Goal: Task Accomplishment & Management: Complete application form

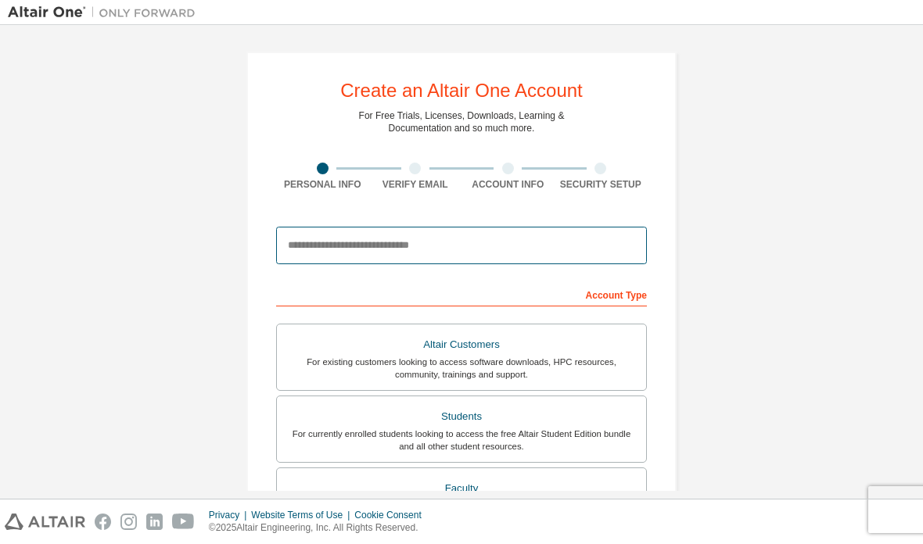
click at [546, 261] on input "email" at bounding box center [461, 246] width 371 height 38
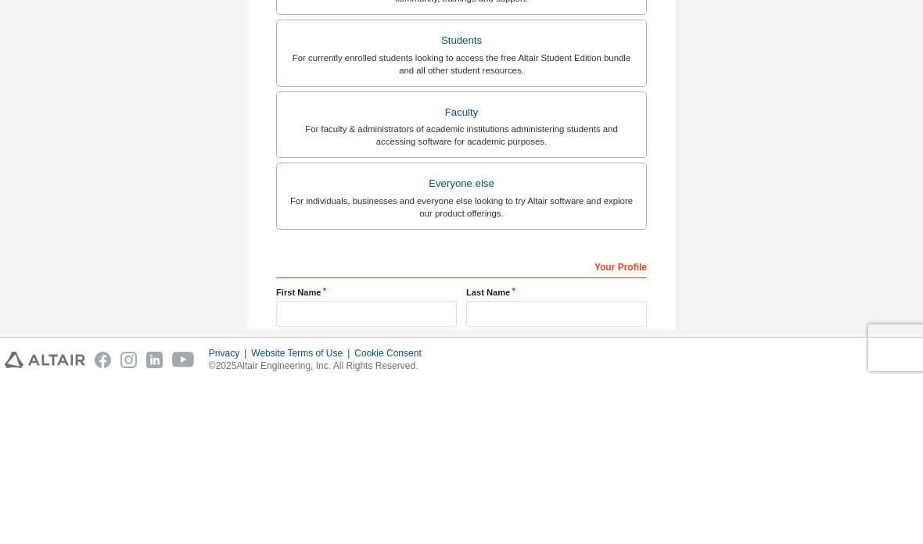
scroll to position [217, 0]
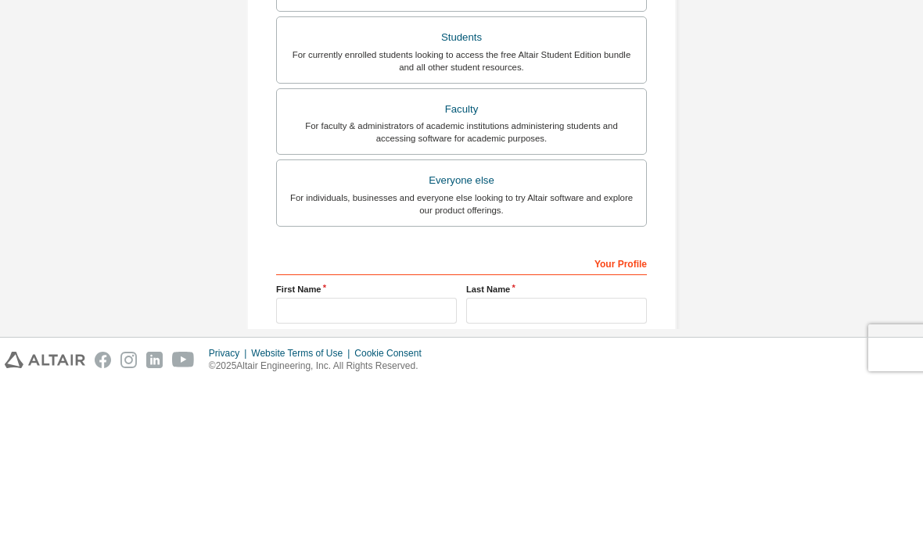
type input "**********"
click at [588, 210] on div "For currently enrolled students looking to access the free Altair Student Editi…" at bounding box center [461, 222] width 350 height 25
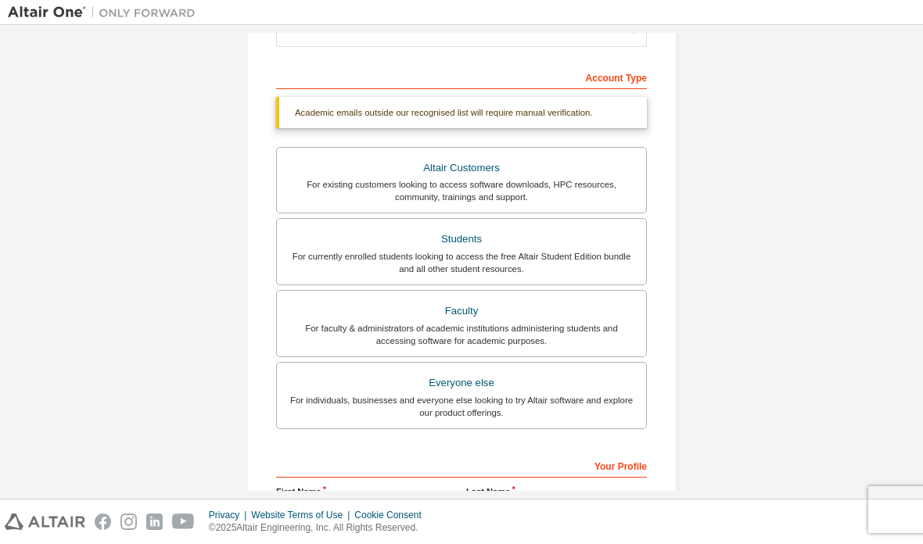
click at [408, 500] on input "text" at bounding box center [366, 513] width 181 height 26
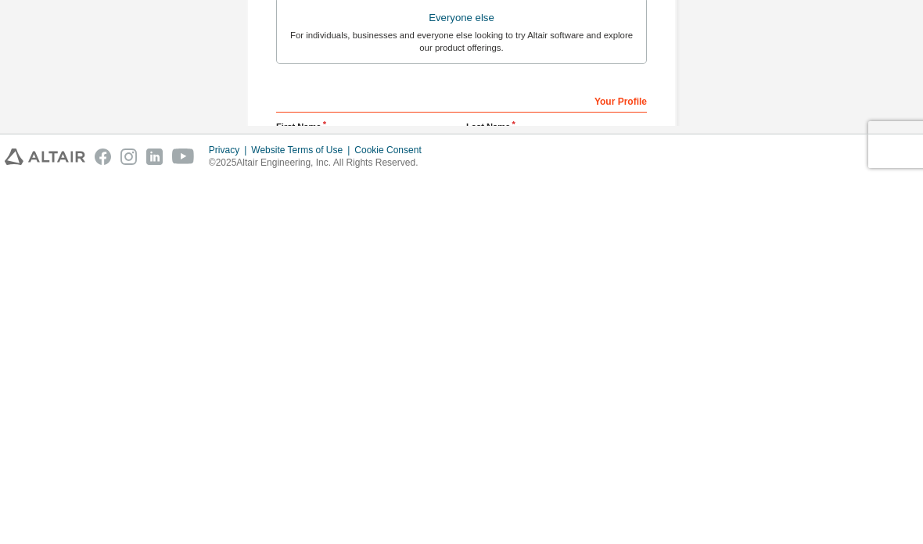
type input "********"
click at [557, 500] on input "text" at bounding box center [556, 513] width 181 height 26
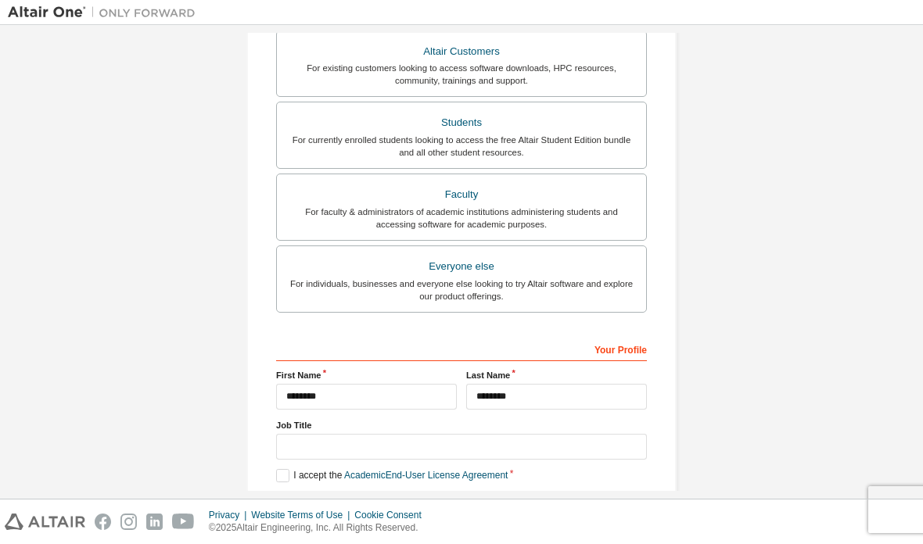
scroll to position [310, 0]
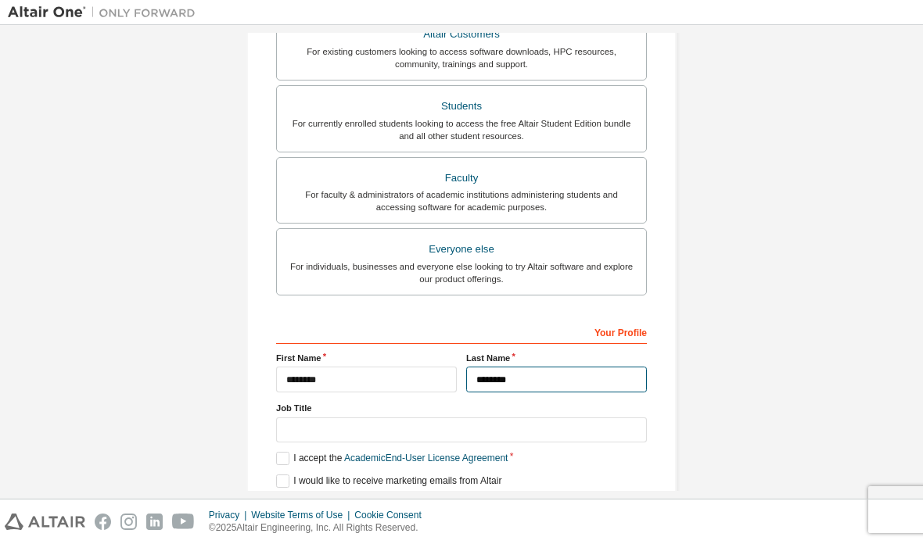
type input "********"
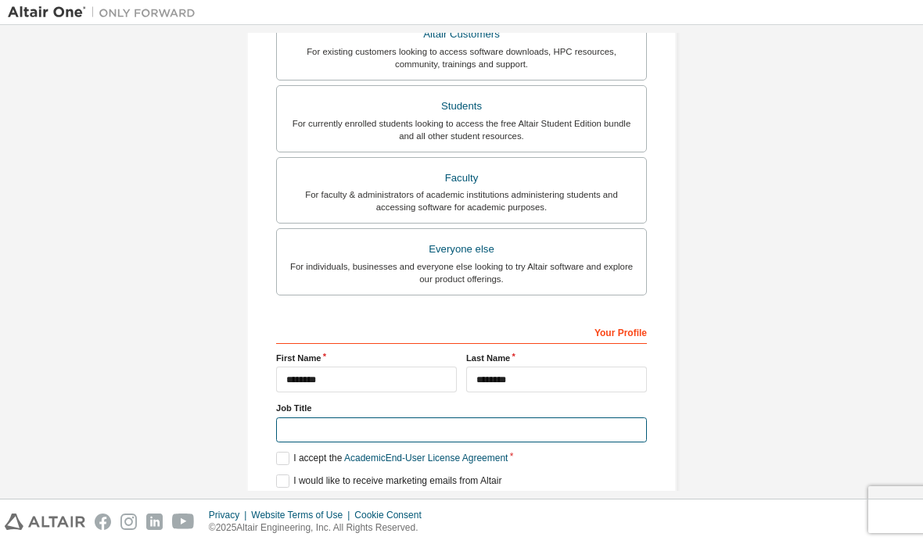
click at [607, 418] on input "text" at bounding box center [461, 431] width 371 height 26
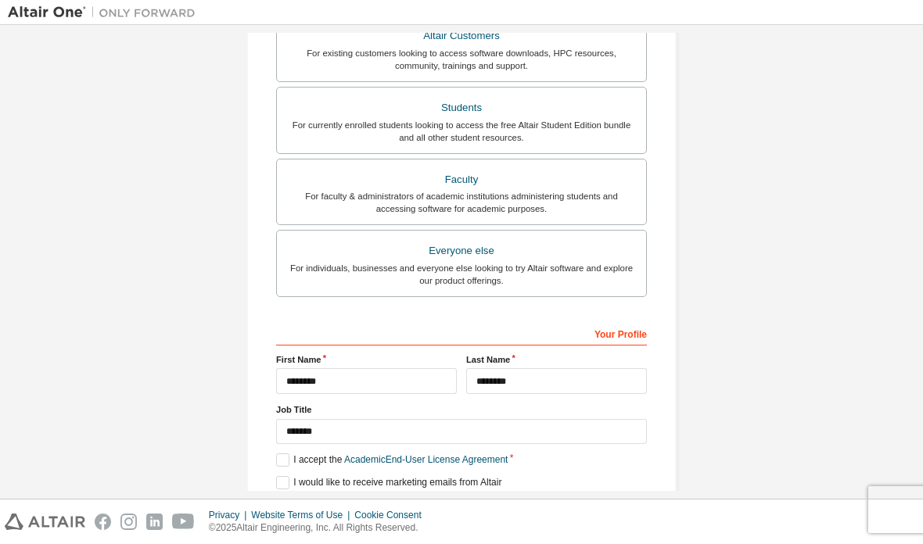
scroll to position [307, 0]
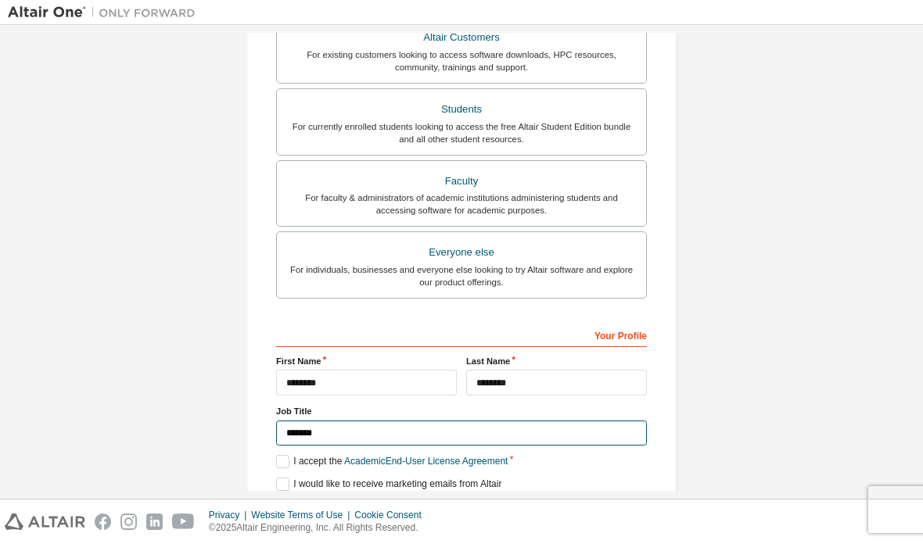
type input "*******"
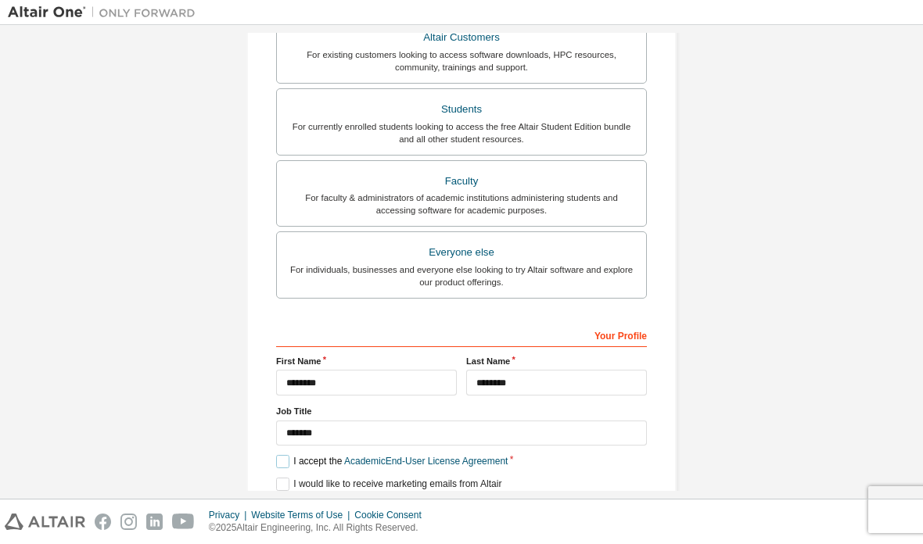
click at [287, 455] on label "I accept the Academic End-User License Agreement" at bounding box center [391, 461] width 231 height 13
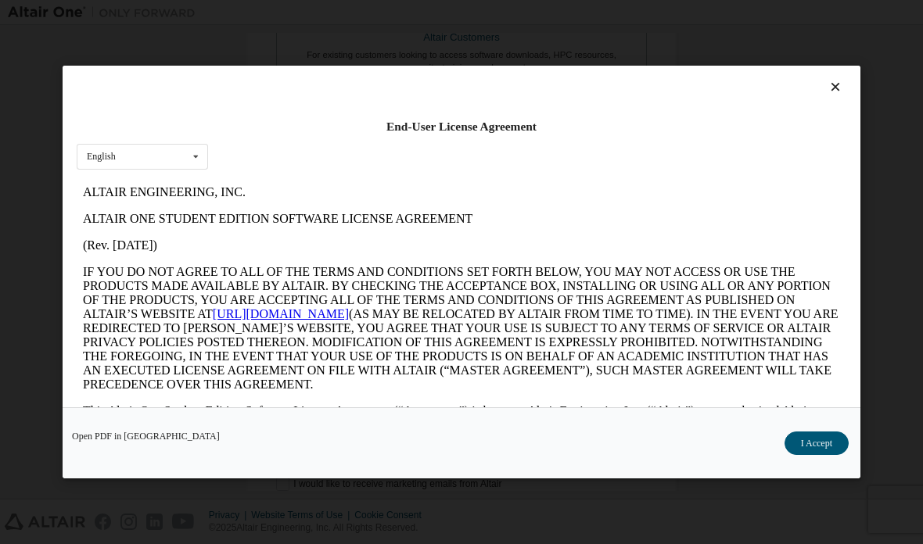
scroll to position [0, 0]
click at [907, 235] on div "End-User License Agreement English English Open PDF in New Tab I Accept" at bounding box center [461, 272] width 923 height 544
click at [891, 209] on div "End-User License Agreement English English Open PDF in New Tab I Accept" at bounding box center [461, 272] width 923 height 544
click at [833, 80] on icon at bounding box center [835, 87] width 16 height 14
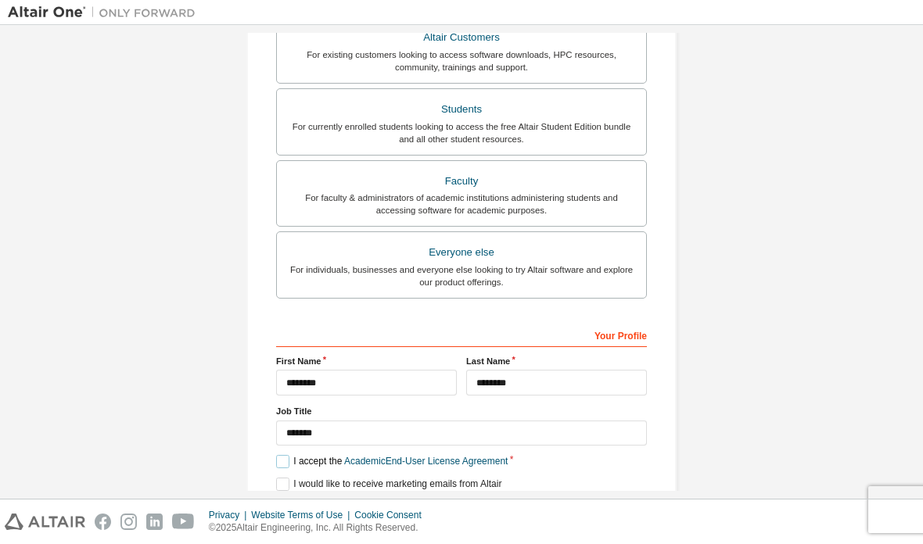
click at [281, 455] on label "I accept the Academic End-User License Agreement" at bounding box center [391, 461] width 231 height 13
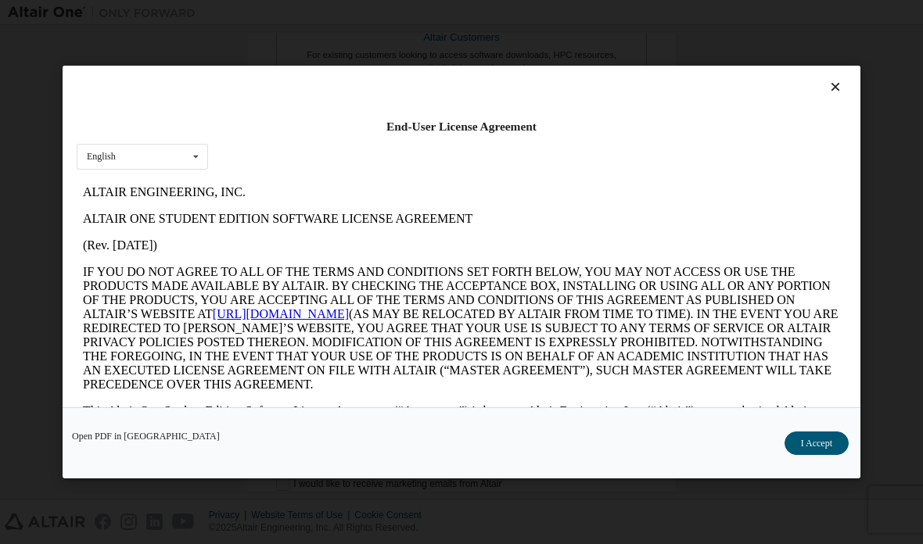
click at [828, 80] on icon at bounding box center [835, 87] width 16 height 14
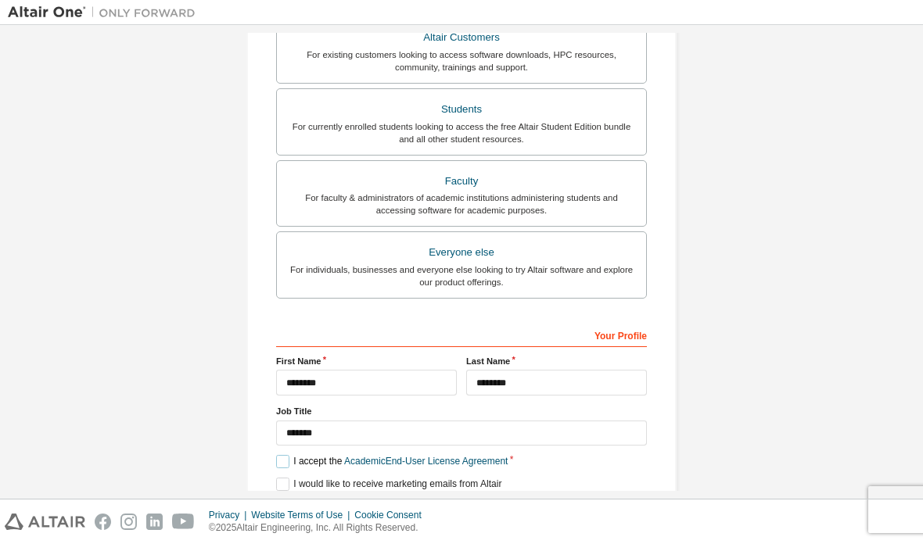
click at [281, 455] on label "I accept the Academic End-User License Agreement" at bounding box center [391, 461] width 231 height 13
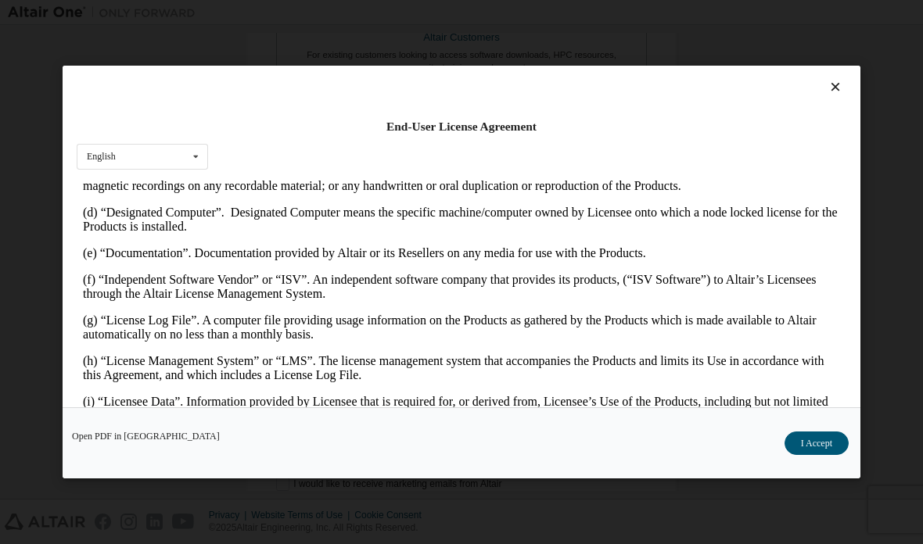
scroll to position [503, 0]
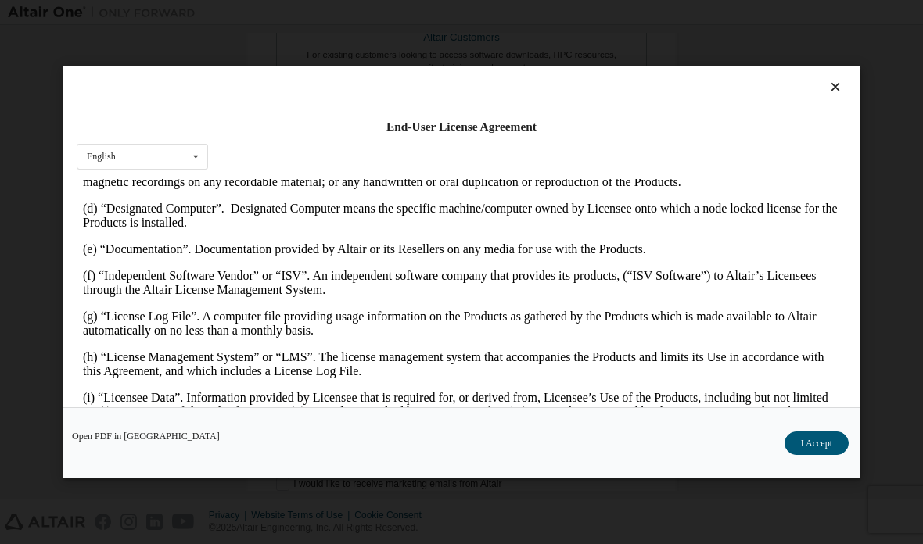
click at [809, 455] on button "I Accept" at bounding box center [816, 443] width 64 height 23
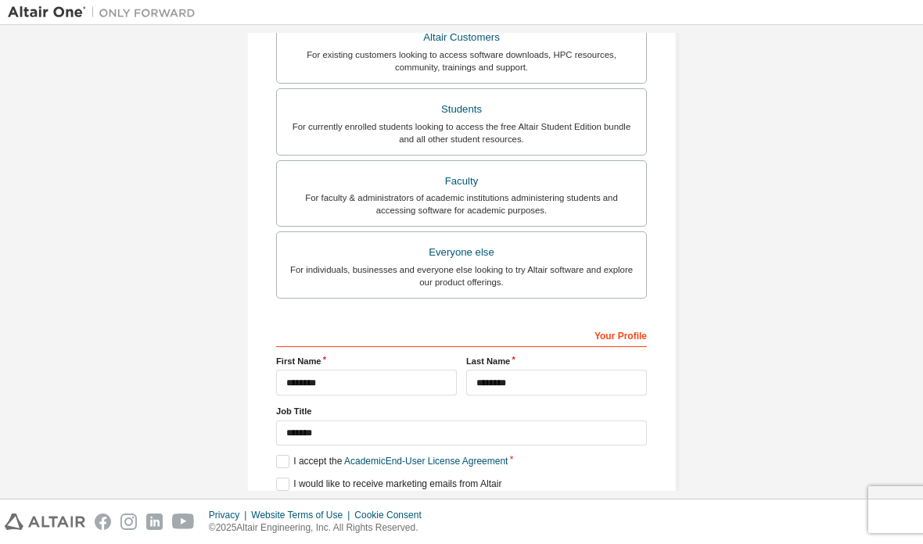
click at [469, 500] on button "Next" at bounding box center [460, 511] width 70 height 23
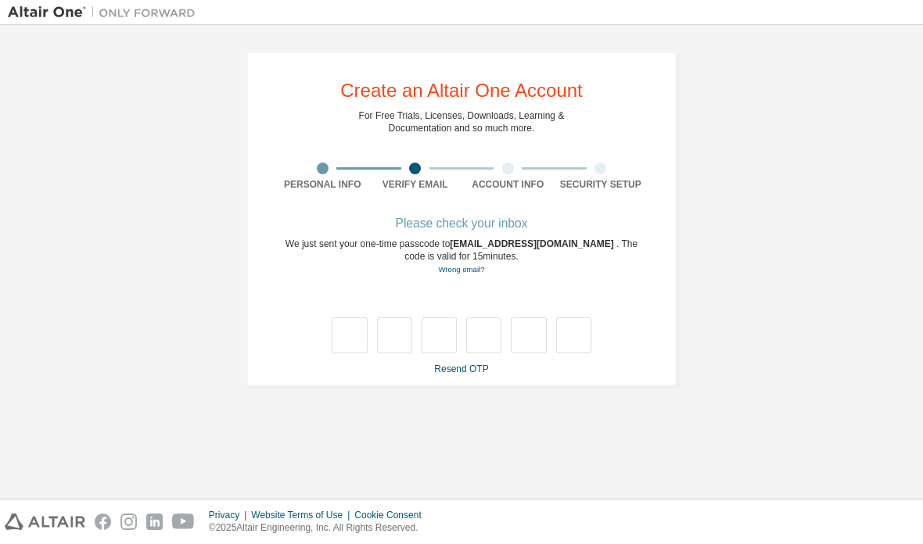
scroll to position [0, 0]
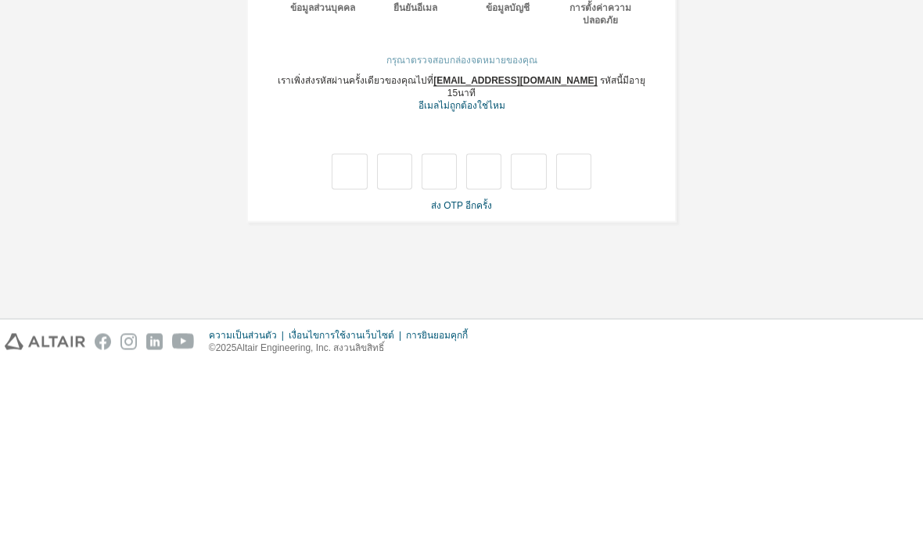
click at [17, 514] on img at bounding box center [45, 522] width 81 height 16
click at [30, 415] on div "**********" at bounding box center [461, 262] width 907 height 458
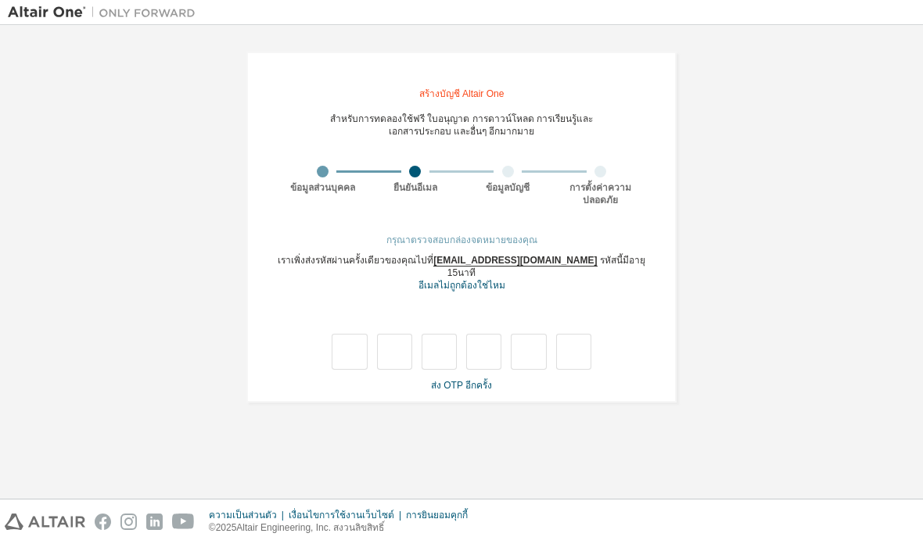
click at [473, 380] on font "ส่ง OTP อีกครั้ง" at bounding box center [461, 385] width 61 height 11
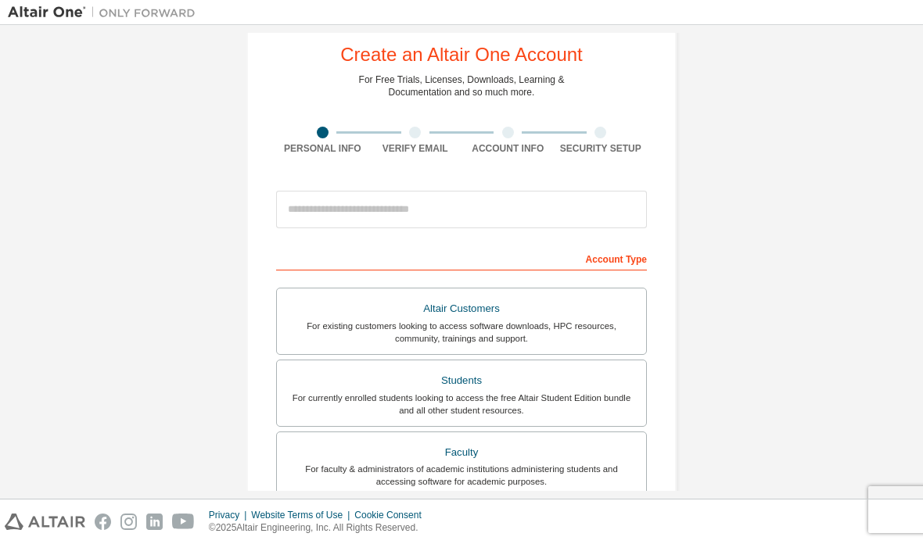
scroll to position [29, 0]
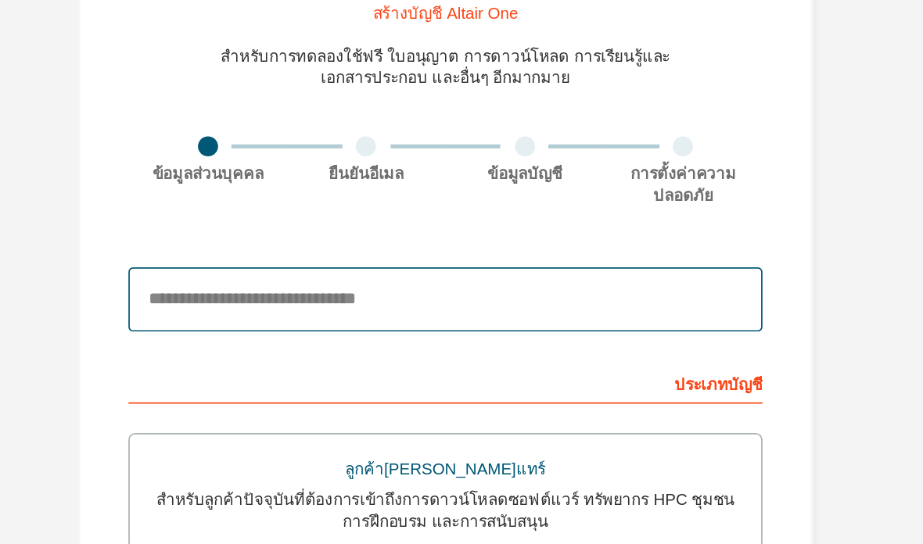
click at [276, 242] on input "email" at bounding box center [461, 261] width 371 height 38
click at [325, 242] on input "email" at bounding box center [461, 261] width 371 height 38
click at [329, 242] on input "email" at bounding box center [461, 261] width 371 height 38
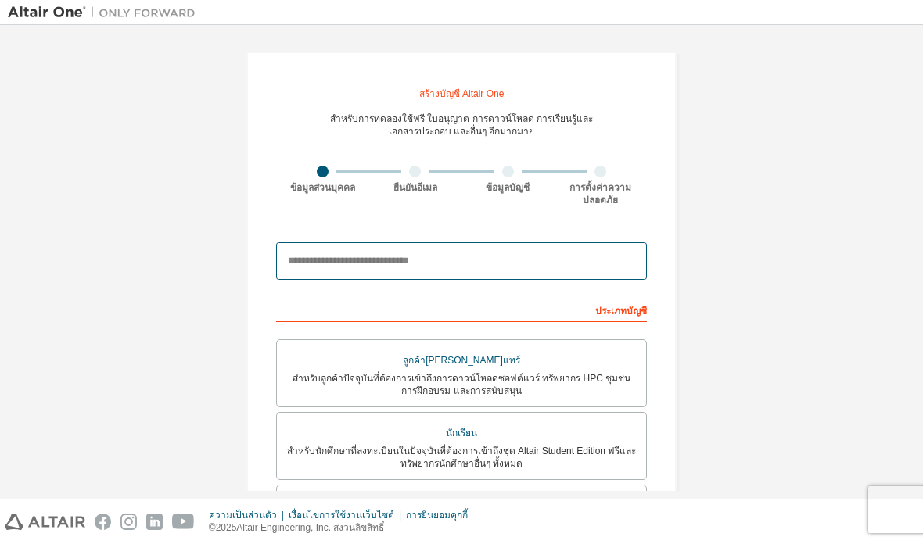
click at [570, 242] on input "email" at bounding box center [461, 261] width 371 height 38
type input "**********"
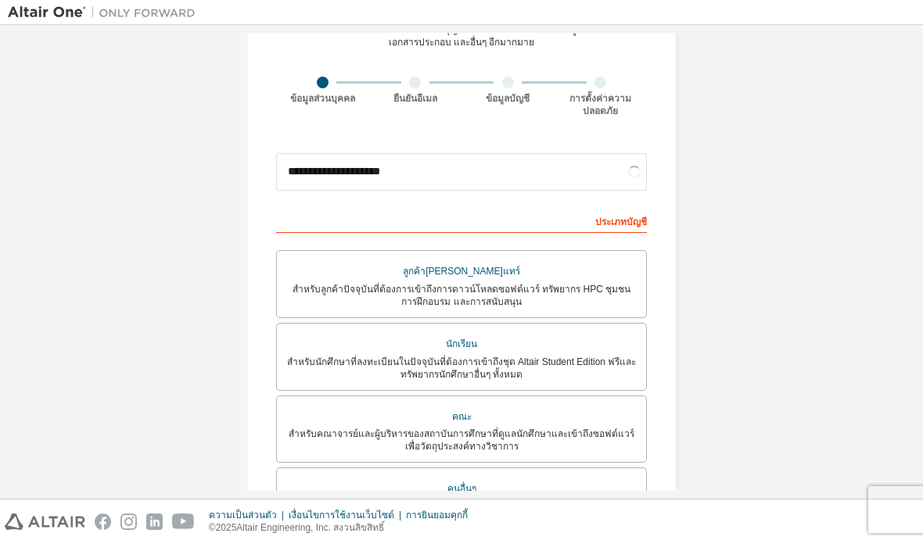
scroll to position [96, 0]
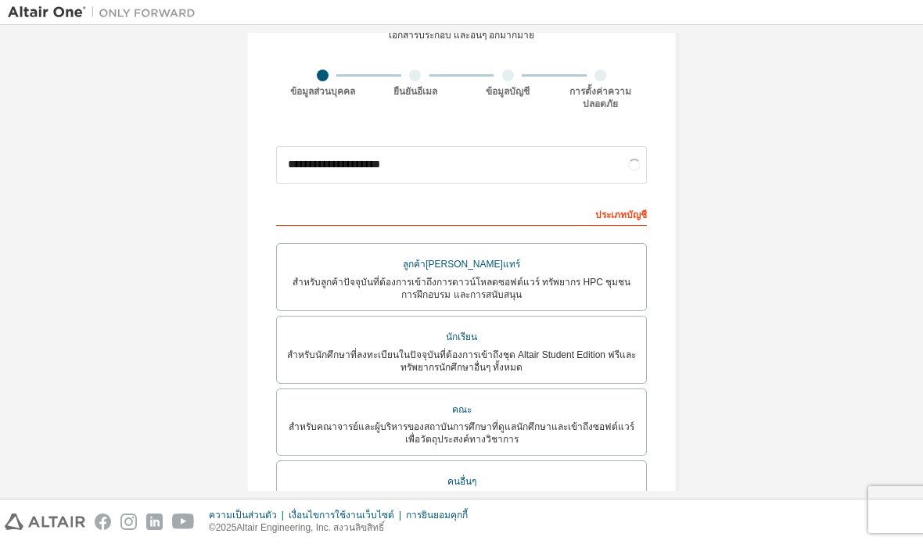
click at [591, 349] on font "สำหรับนักศึกษาที่ลงทะเบียนในปัจจุบันที่ต้องการเข้าถึงชุด Altair Student Edition…" at bounding box center [461, 360] width 349 height 23
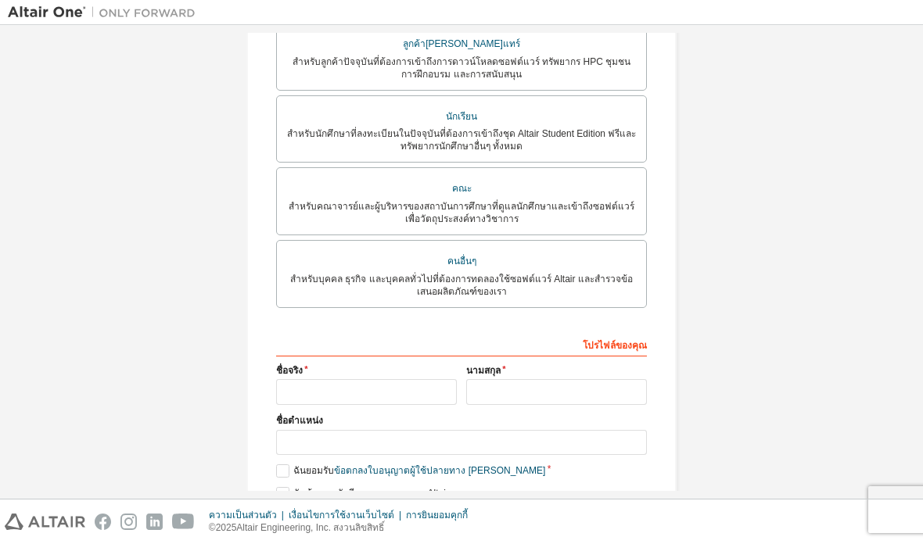
scroll to position [369, 0]
click at [408, 385] on input "text" at bounding box center [366, 393] width 181 height 26
type input "********"
click at [515, 382] on input "text" at bounding box center [556, 392] width 181 height 26
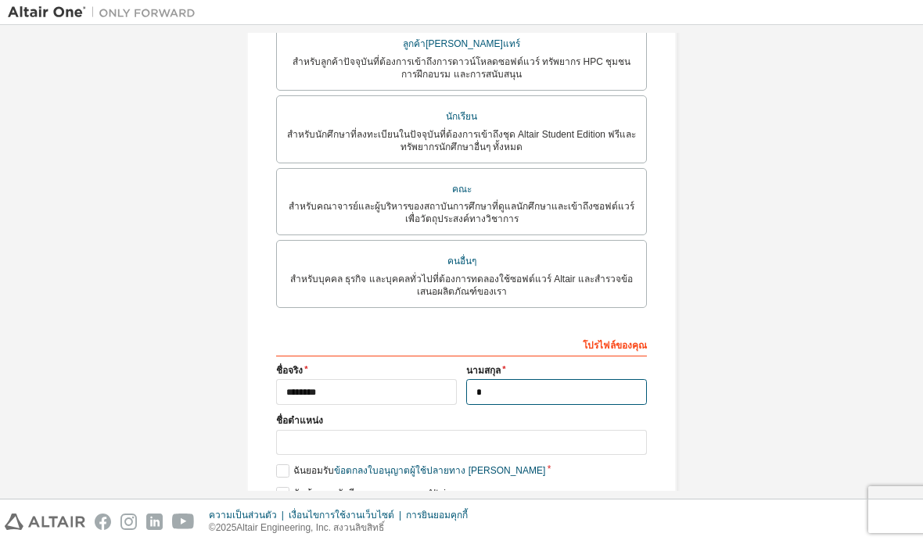
scroll to position [314, 0]
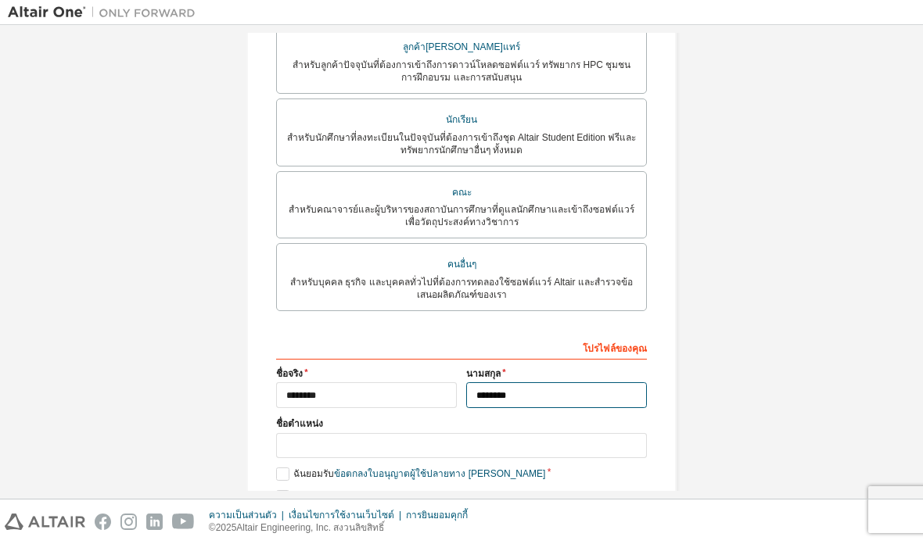
type input "********"
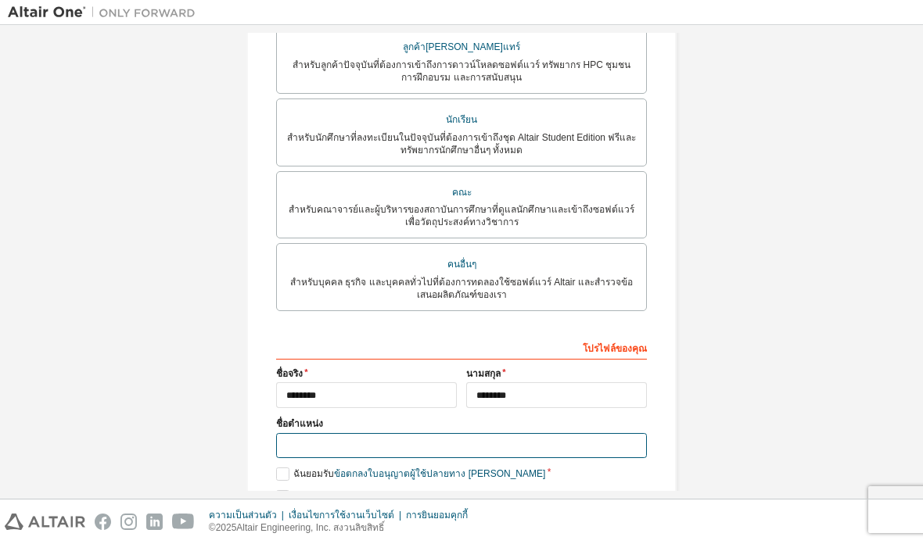
click at [406, 433] on input "text" at bounding box center [461, 446] width 371 height 26
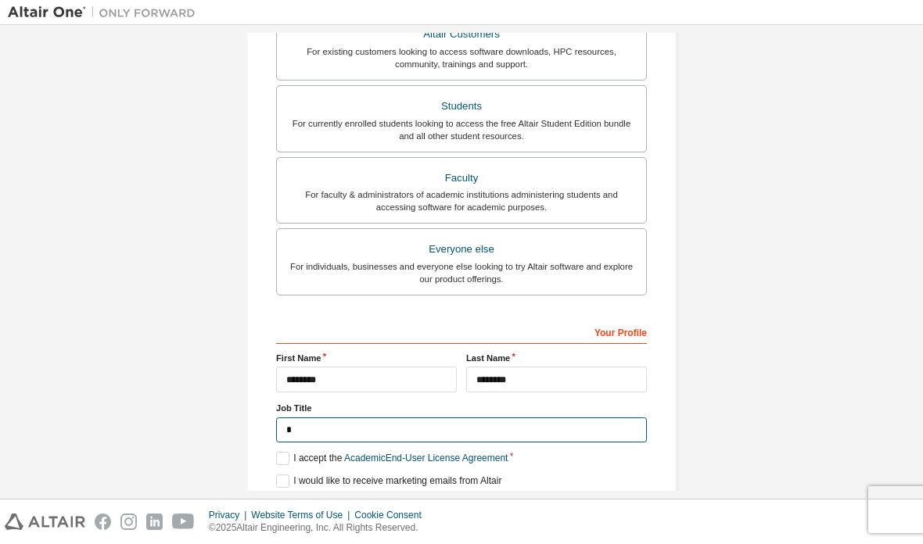
scroll to position [307, 0]
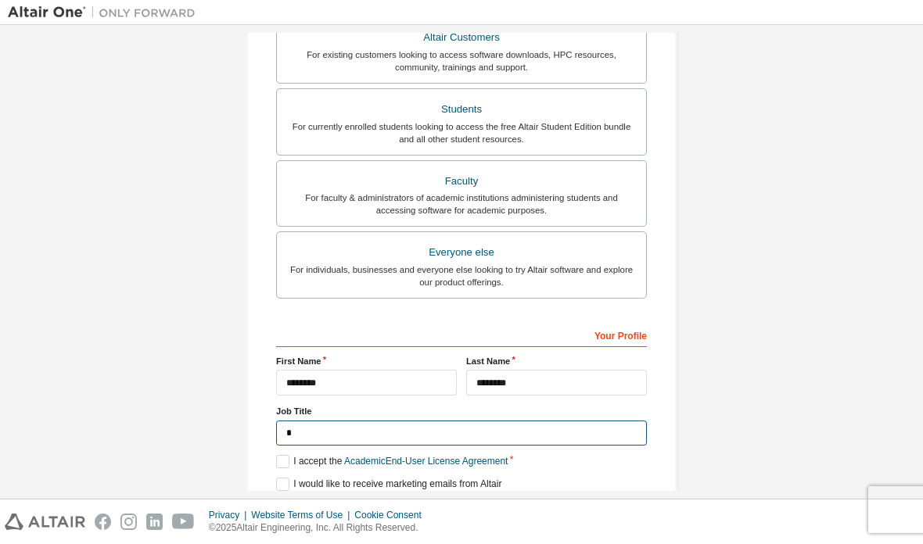
click at [395, 432] on input "*" at bounding box center [461, 434] width 371 height 26
click at [327, 439] on input "*" at bounding box center [461, 434] width 371 height 26
click at [378, 438] on input "*" at bounding box center [461, 434] width 371 height 26
click at [511, 436] on input "*" at bounding box center [461, 434] width 371 height 26
click at [511, 435] on input "*" at bounding box center [461, 434] width 371 height 26
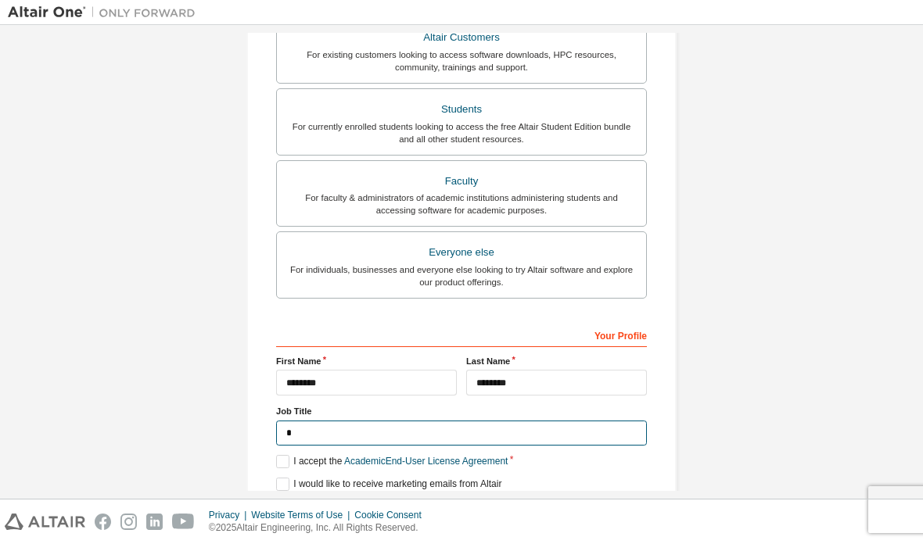
click at [611, 436] on input "*" at bounding box center [461, 434] width 371 height 26
click at [611, 435] on input "*" at bounding box center [461, 434] width 371 height 26
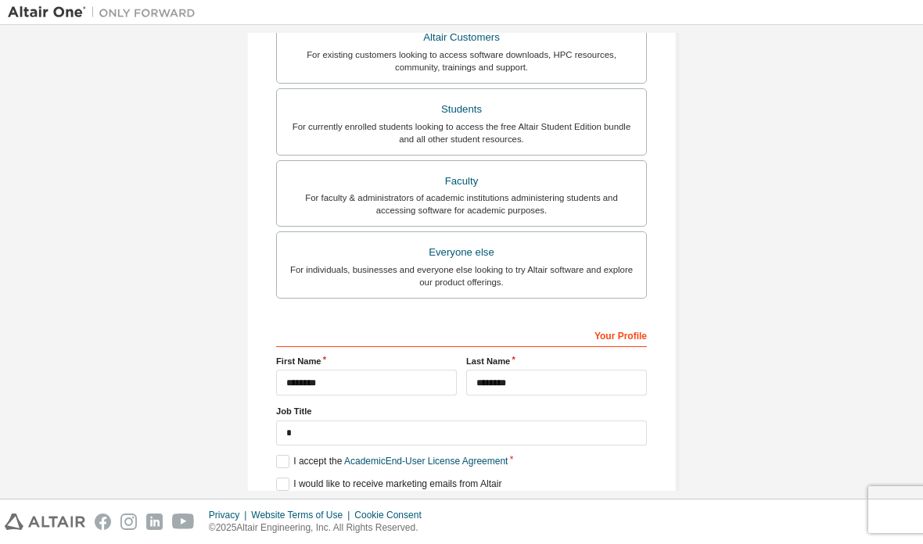
click at [722, 428] on div "**********" at bounding box center [461, 140] width 907 height 828
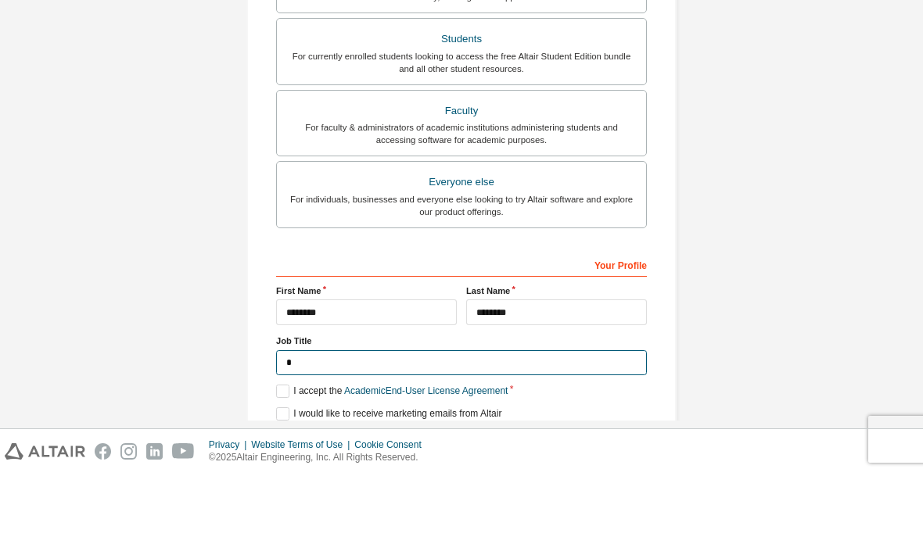
click at [343, 421] on input "*" at bounding box center [461, 434] width 371 height 26
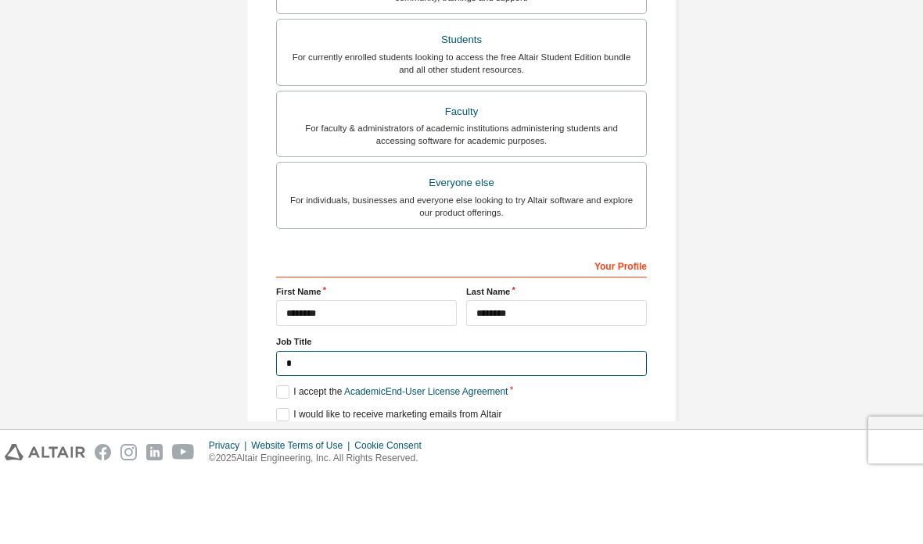
type input "*******"
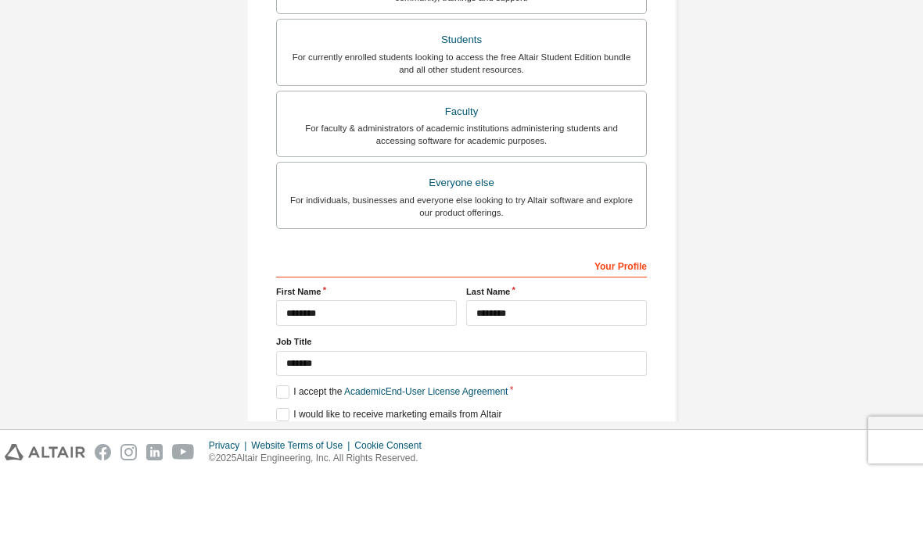
scroll to position [63, 0]
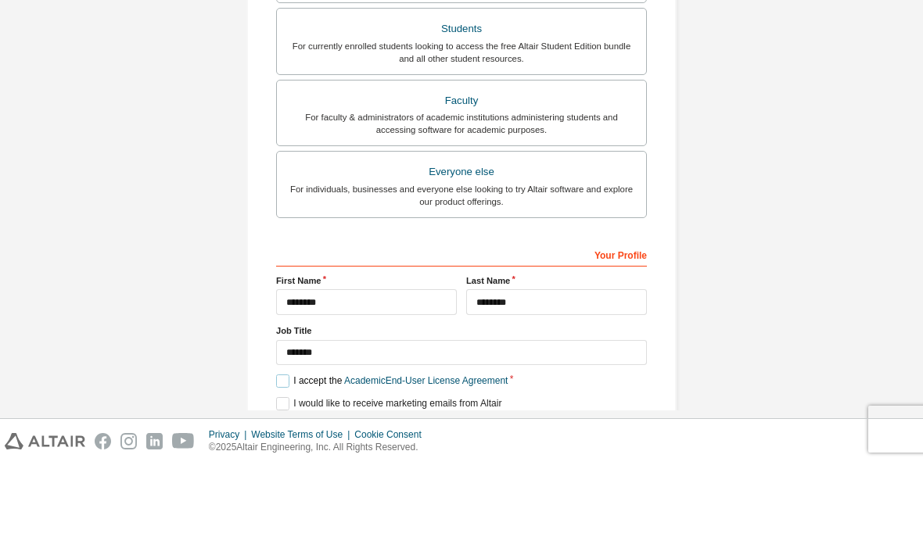
click at [288, 455] on label "I accept the Academic End-User License Agreement" at bounding box center [391, 461] width 231 height 13
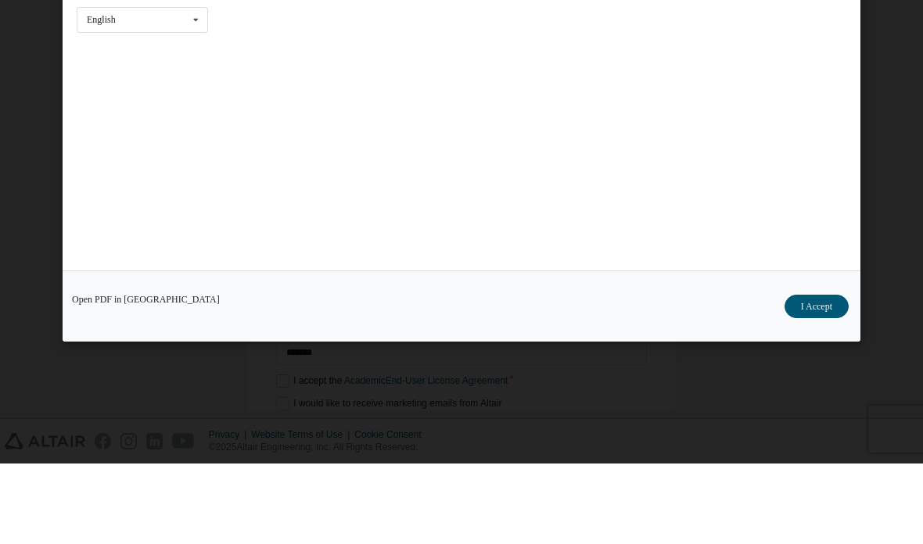
click at [810, 375] on button "I Accept" at bounding box center [816, 386] width 64 height 23
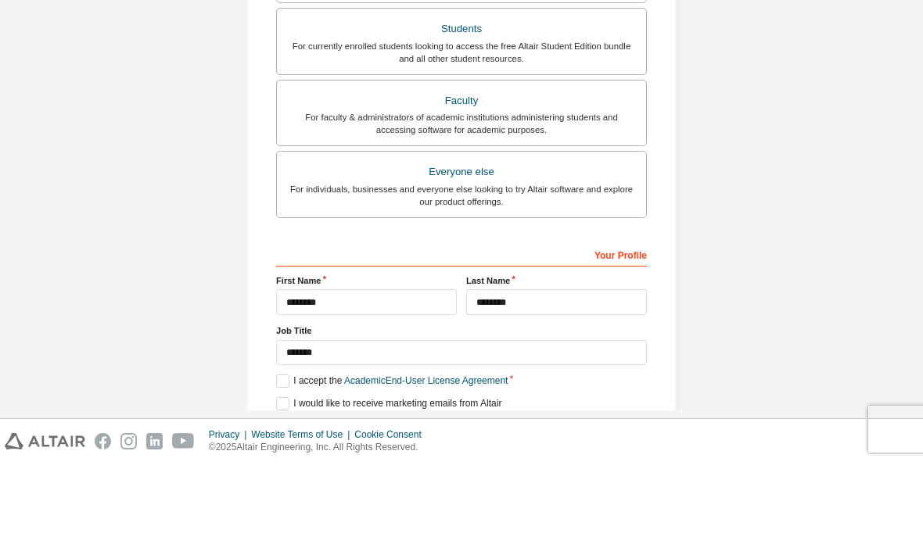
click at [459, 500] on button "Next" at bounding box center [460, 511] width 70 height 23
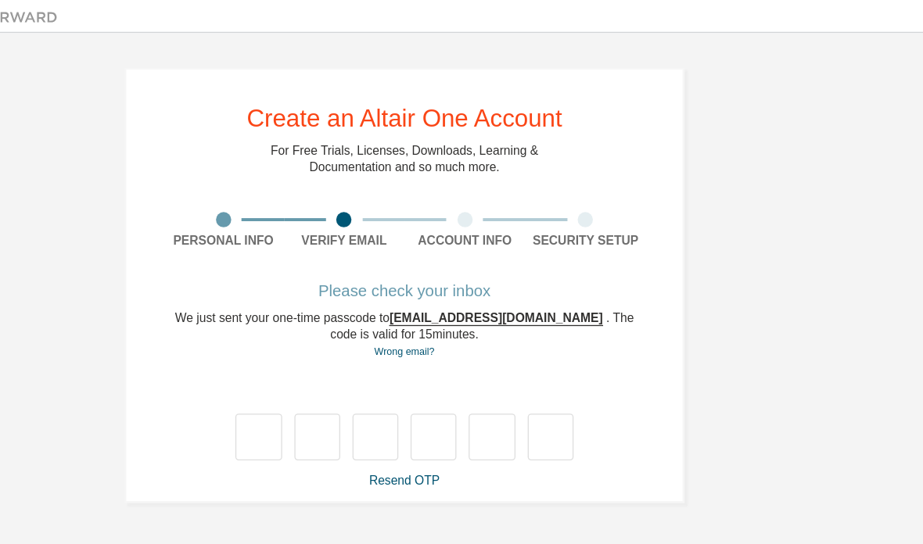
scroll to position [56, 0]
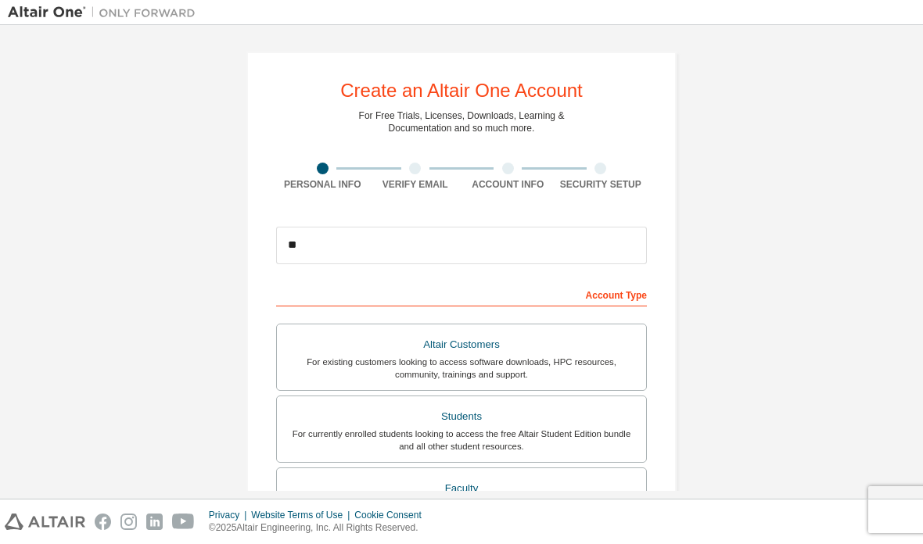
type input "**********"
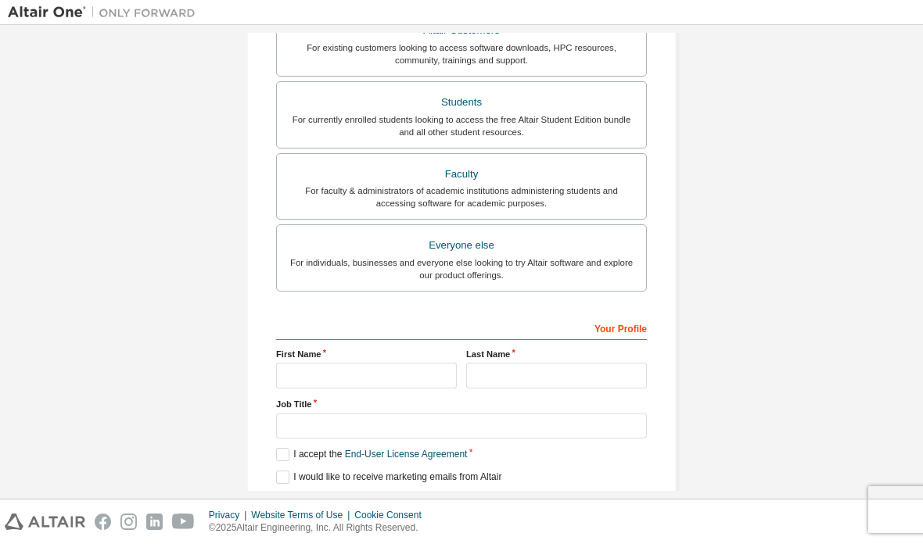
scroll to position [314, 0]
click at [362, 77] on label "Altair Customers For existing customers looking to access software downloads, H…" at bounding box center [461, 43] width 371 height 67
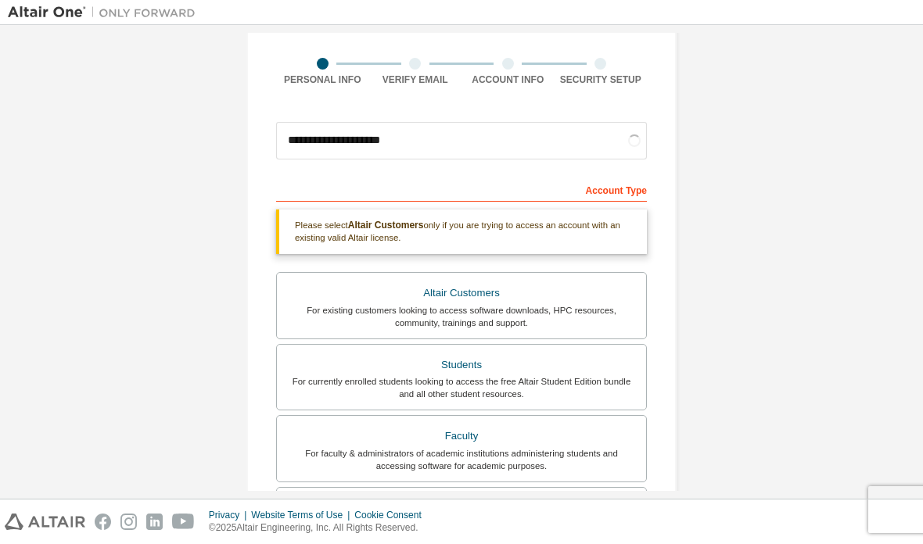
scroll to position [106, 0]
click at [539, 387] on div "For currently enrolled students looking to access the free Altair Student Editi…" at bounding box center [461, 387] width 350 height 25
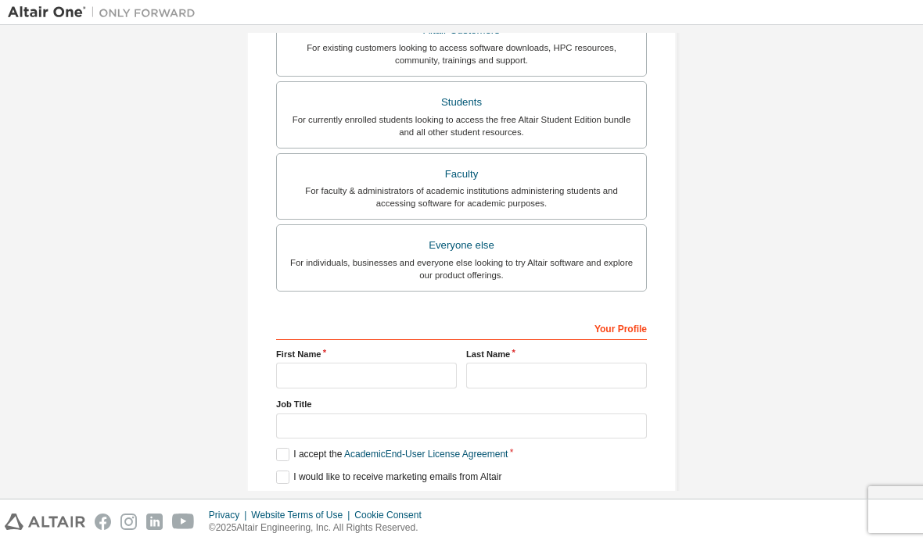
scroll to position [314, 0]
click at [382, 377] on input "text" at bounding box center [366, 377] width 181 height 26
type input "********"
click at [561, 388] on input "text" at bounding box center [556, 377] width 181 height 26
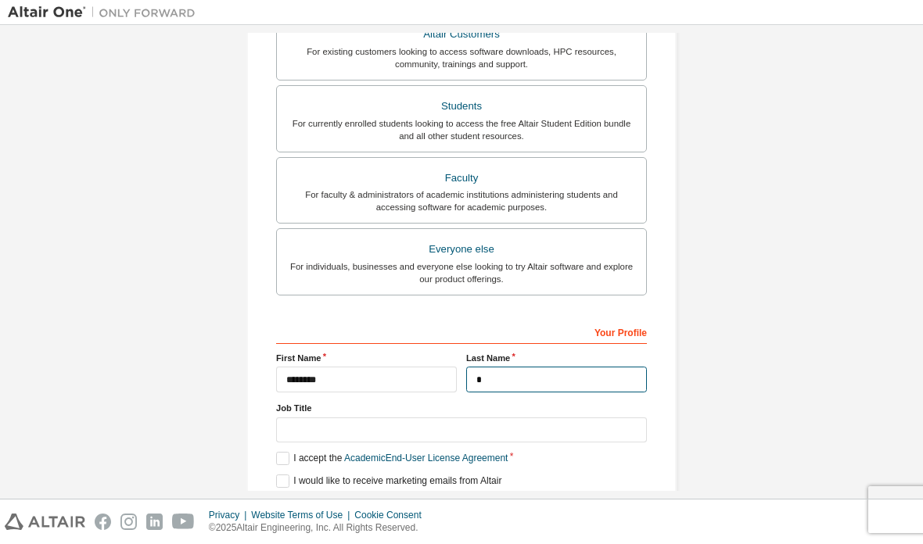
type input "********"
click at [443, 431] on input "text" at bounding box center [461, 431] width 371 height 26
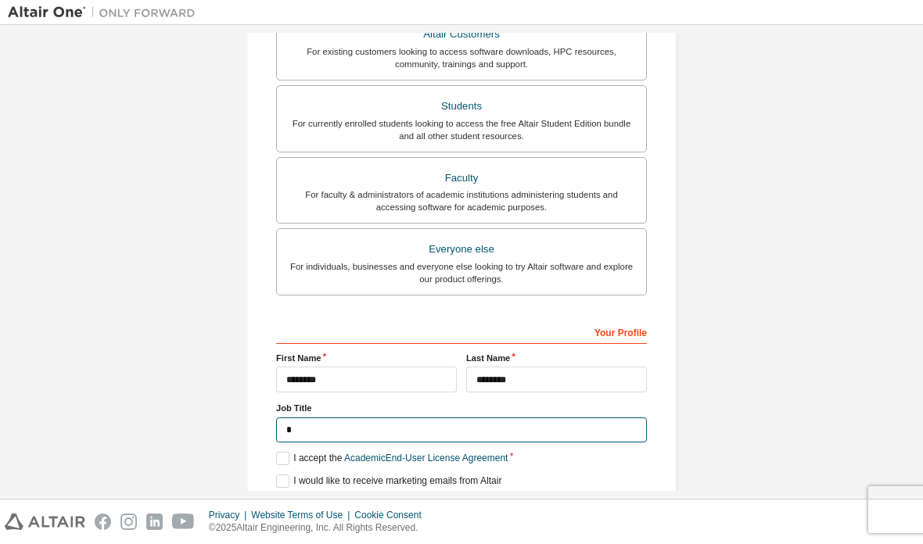
scroll to position [307, 0]
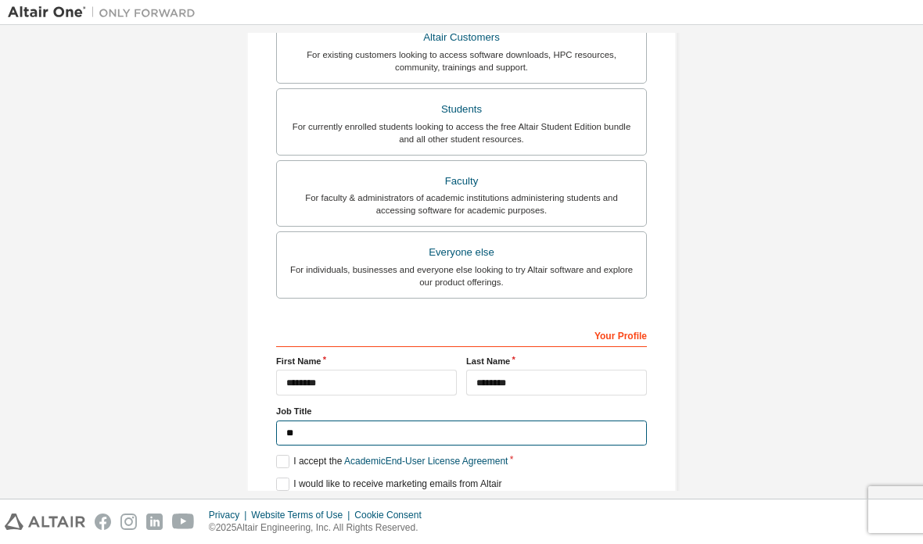
type input "*******"
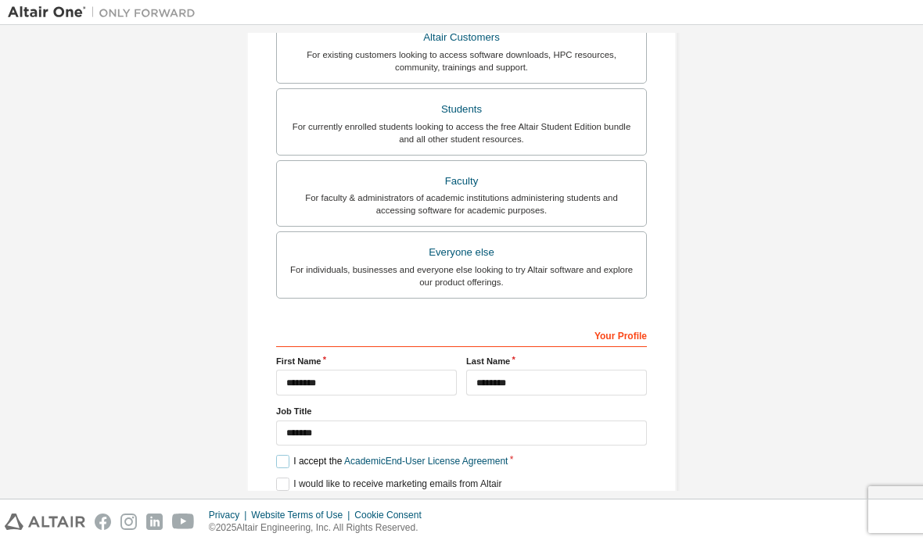
click at [287, 467] on label "I accept the Academic End-User License Agreement" at bounding box center [391, 461] width 231 height 13
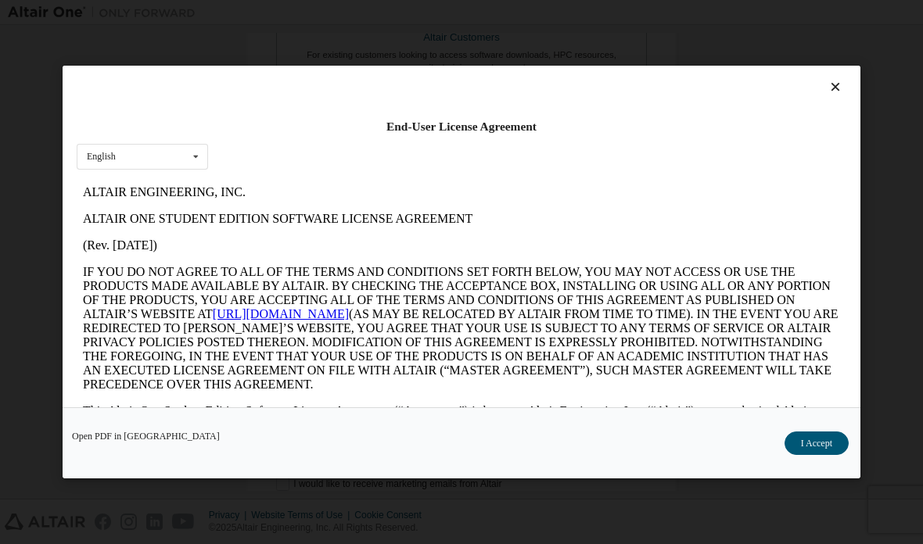
scroll to position [0, 0]
click at [818, 455] on button "I Accept" at bounding box center [816, 443] width 64 height 23
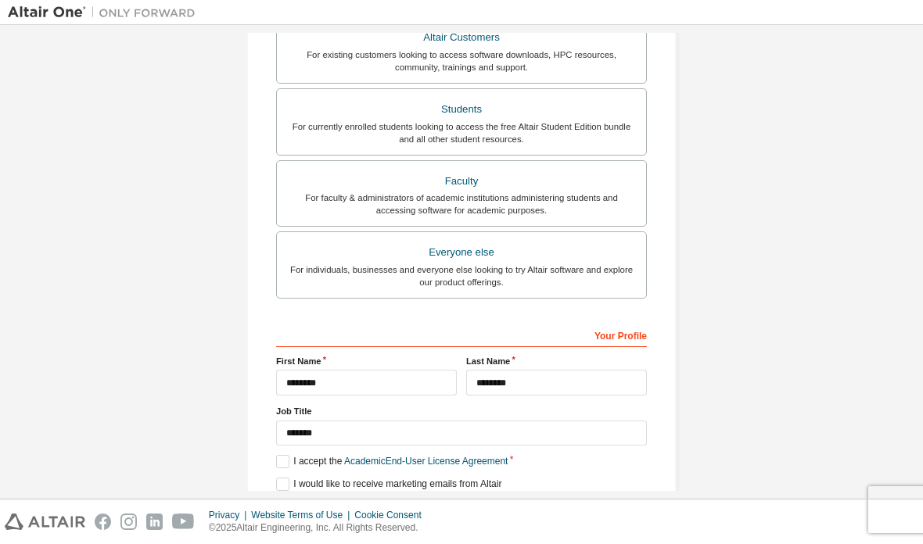
click at [464, 516] on button "Next" at bounding box center [460, 511] width 70 height 23
